Goal: Information Seeking & Learning: Learn about a topic

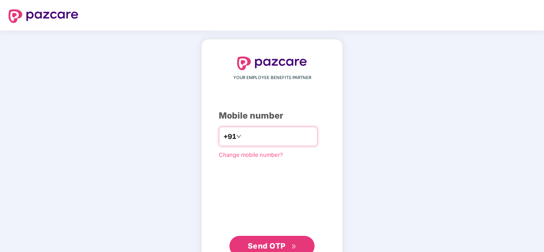
type input "**********"
click at [278, 236] on button "Send OTP" at bounding box center [271, 246] width 85 height 20
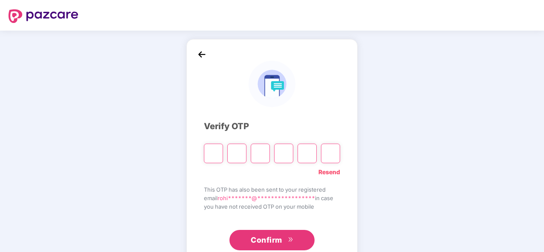
type input "*"
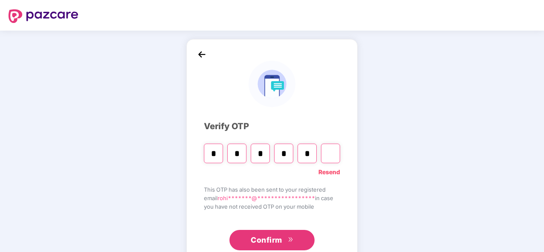
type input "*"
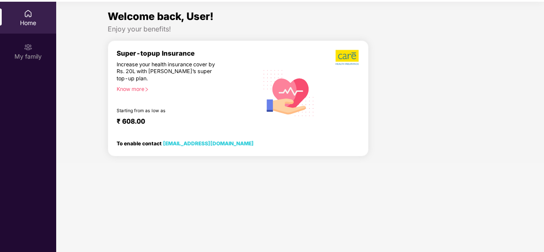
scroll to position [46, 0]
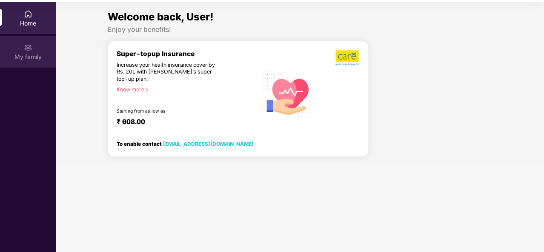
click at [33, 49] on div "My family" at bounding box center [28, 52] width 56 height 32
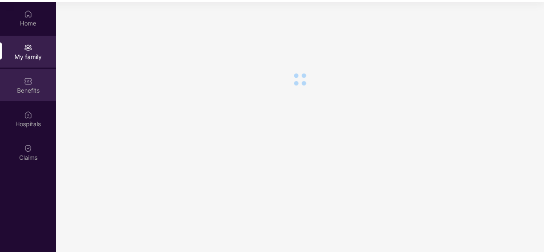
click at [24, 87] on div "Benefits" at bounding box center [28, 90] width 56 height 9
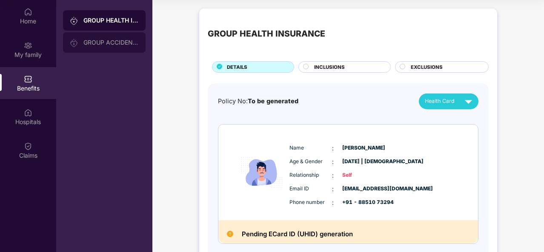
click at [88, 41] on div "GROUP ACCIDENTAL INSURANCE" at bounding box center [110, 42] width 55 height 7
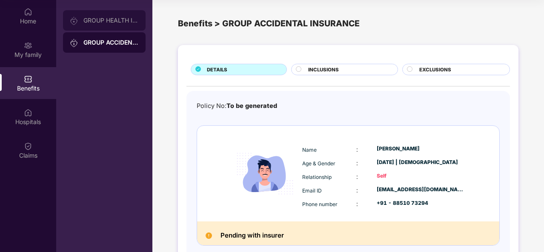
click at [106, 19] on div "GROUP HEALTH INSURANCE" at bounding box center [110, 20] width 55 height 7
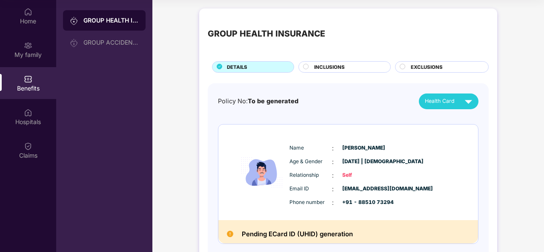
click at [242, 34] on div "GROUP HEALTH INSURANCE" at bounding box center [266, 33] width 117 height 13
click at [265, 107] on div "Policy No: To be generated Health Card" at bounding box center [348, 102] width 260 height 16
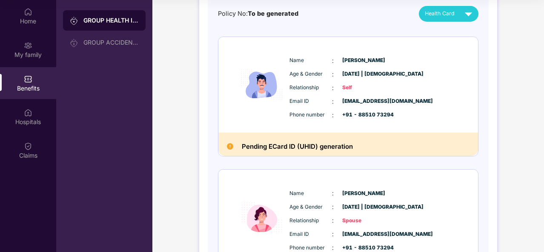
scroll to position [106, 0]
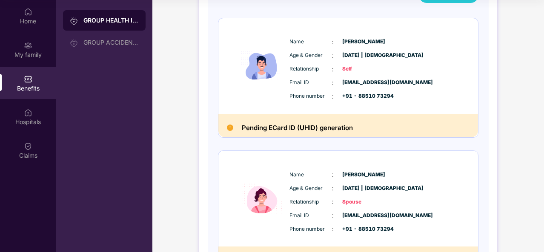
click at [229, 127] on img at bounding box center [230, 128] width 6 height 6
click at [228, 126] on img at bounding box center [230, 128] width 6 height 6
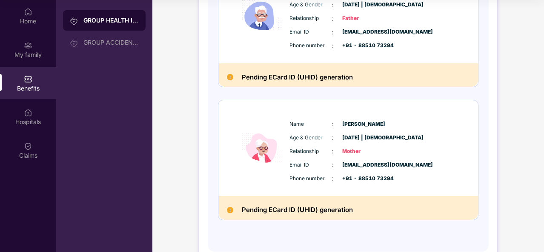
scroll to position [559, 0]
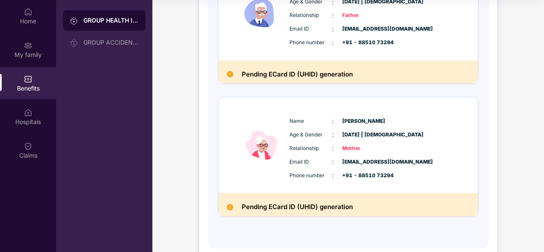
click at [351, 149] on span "Mother" at bounding box center [363, 149] width 43 height 8
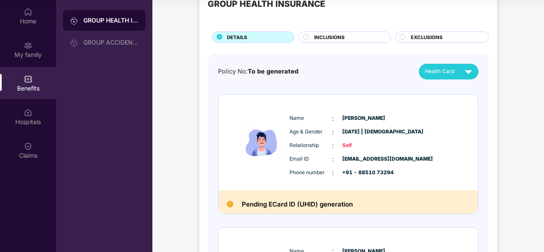
scroll to position [0, 0]
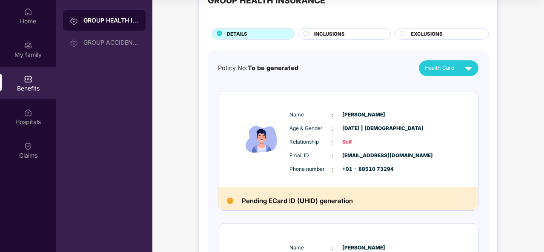
click at [358, 157] on span "[EMAIL_ADDRESS][DOMAIN_NAME]" at bounding box center [363, 156] width 43 height 8
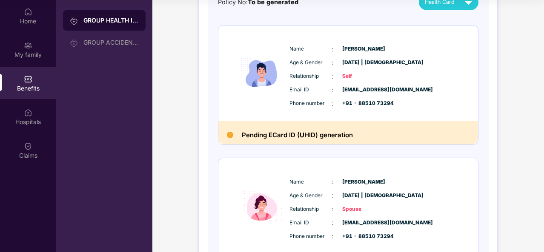
scroll to position [104, 0]
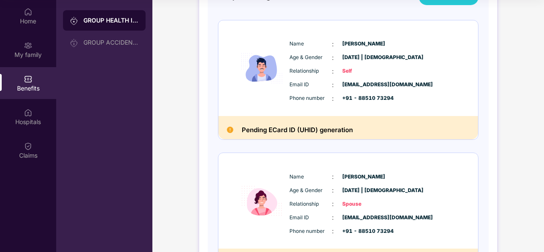
click at [350, 176] on span "[PERSON_NAME]" at bounding box center [363, 177] width 43 height 8
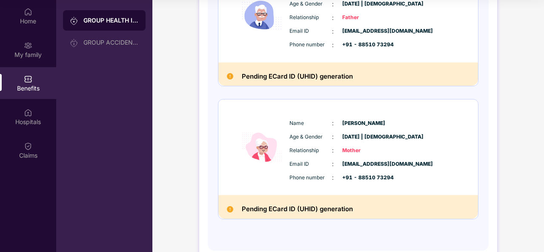
scroll to position [557, 0]
drag, startPoint x: 350, startPoint y: 176, endPoint x: 347, endPoint y: 168, distance: 8.0
click at [347, 168] on div "Email ID : [EMAIL_ADDRESS][DOMAIN_NAME] Phone number : +91 - 88510 73294" at bounding box center [373, 170] width 173 height 23
click at [351, 174] on span "+91 - 88510 73294" at bounding box center [363, 178] width 43 height 8
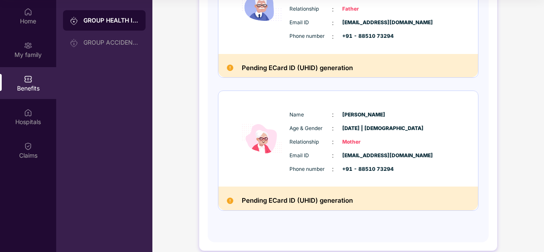
scroll to position [566, 0]
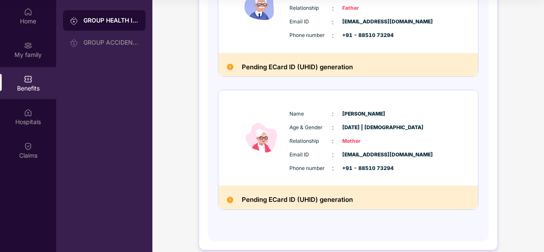
click at [356, 146] on div "Name : [PERSON_NAME] Age & Gender : [DATE] | [DEMOGRAPHIC_DATA] Relationship : …" at bounding box center [373, 141] width 173 height 72
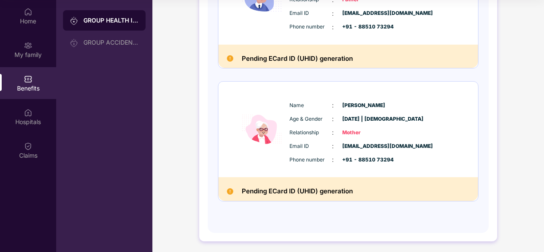
click at [373, 166] on div "Name : [PERSON_NAME] Age & Gender : [DATE] | [DEMOGRAPHIC_DATA] Relationship : …" at bounding box center [373, 133] width 173 height 72
click at [373, 130] on span "Mother" at bounding box center [363, 133] width 43 height 8
click at [351, 142] on span "[EMAIL_ADDRESS][DOMAIN_NAME]" at bounding box center [363, 146] width 43 height 8
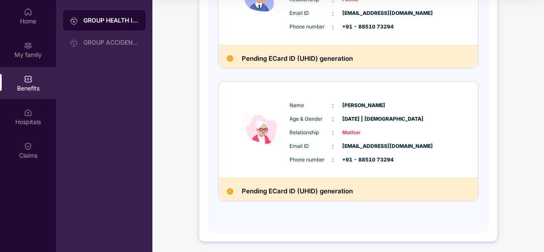
click at [363, 146] on span "[EMAIL_ADDRESS][DOMAIN_NAME]" at bounding box center [363, 146] width 43 height 8
click at [369, 167] on div "Name : [PERSON_NAME] Age & Gender : [DATE] | [DEMOGRAPHIC_DATA] Relationship : …" at bounding box center [347, 130] width 259 height 96
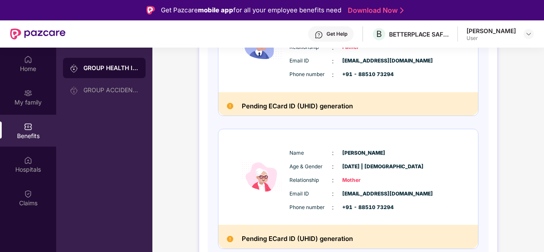
click at [229, 105] on img at bounding box center [230, 106] width 6 height 6
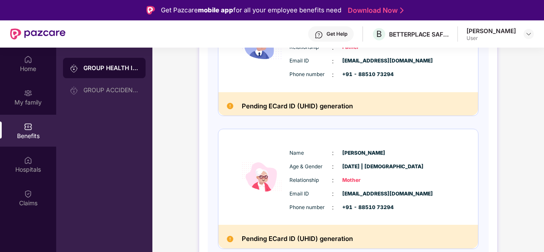
click at [515, 36] on div "[PERSON_NAME] User" at bounding box center [499, 34] width 67 height 15
click at [525, 34] on img at bounding box center [528, 34] width 7 height 7
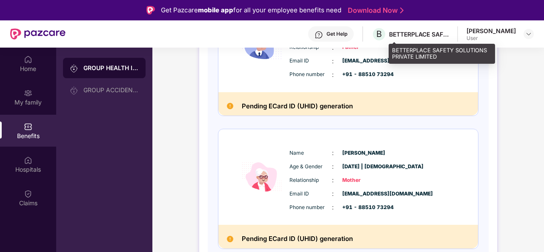
click at [417, 34] on div "BETTERPLACE SAFETY SOLUTIONS PRIVATE LIMITED" at bounding box center [419, 34] width 60 height 8
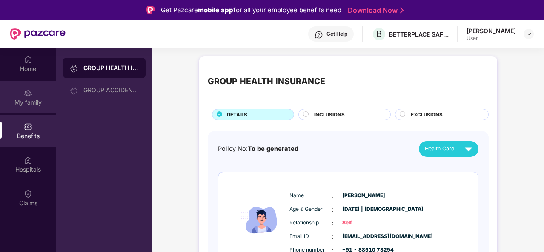
click at [32, 104] on div "My family" at bounding box center [28, 102] width 56 height 9
